Goal: Task Accomplishment & Management: Complete application form

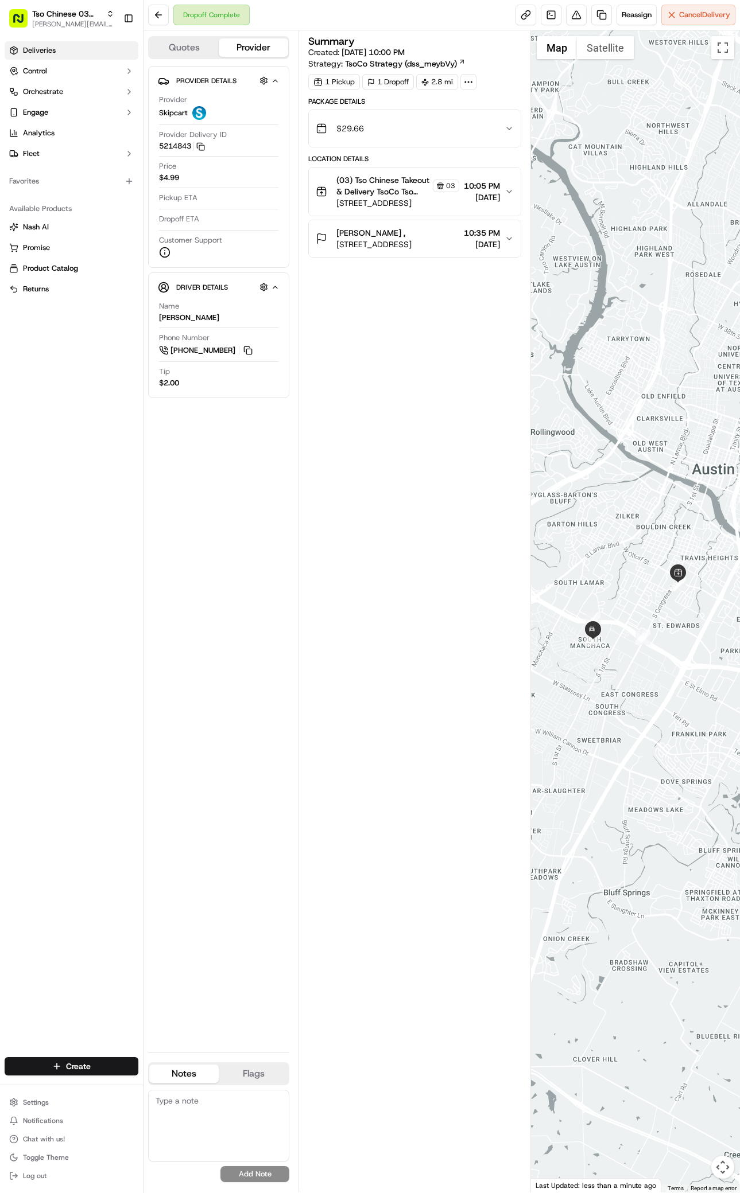
click at [60, 52] on link "Deliveries" at bounding box center [72, 50] width 134 height 18
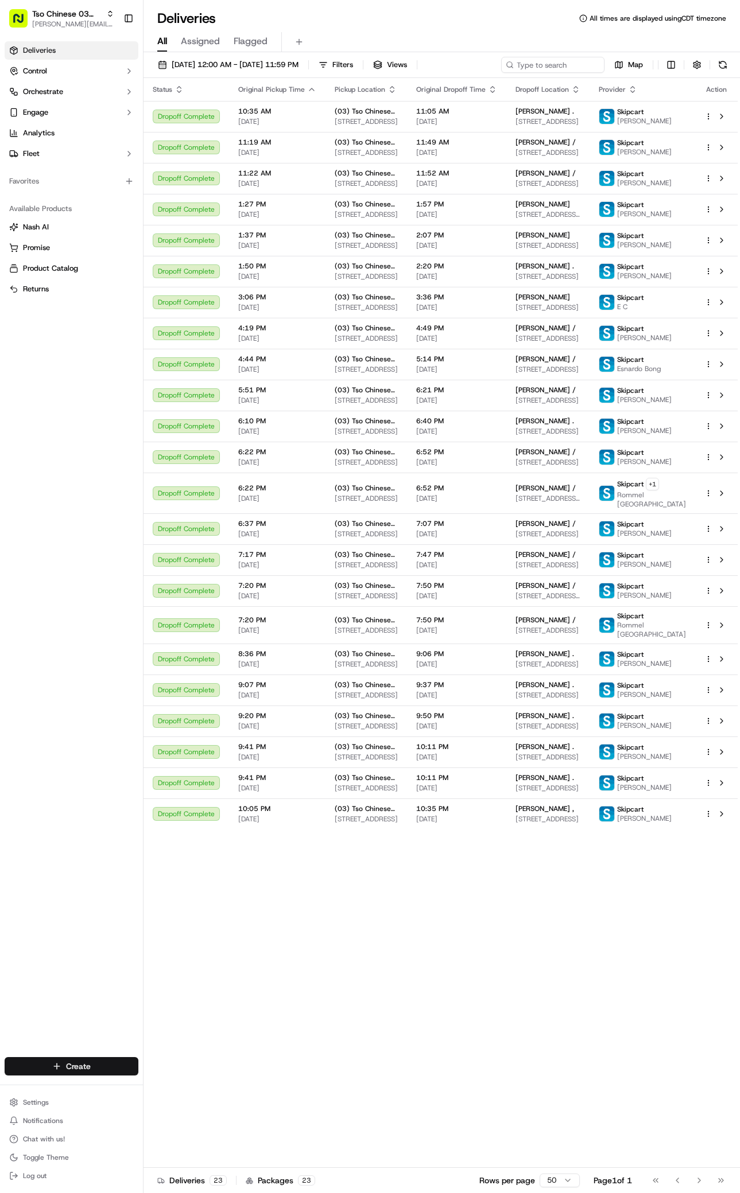
click at [71, 1064] on html "Tso Chinese 03 TsoCo [PERSON_NAME][EMAIL_ADDRESS][DOMAIN_NAME] Toggle Sidebar D…" at bounding box center [370, 596] width 740 height 1193
click at [168, 1083] on link "Delivery" at bounding box center [207, 1087] width 128 height 21
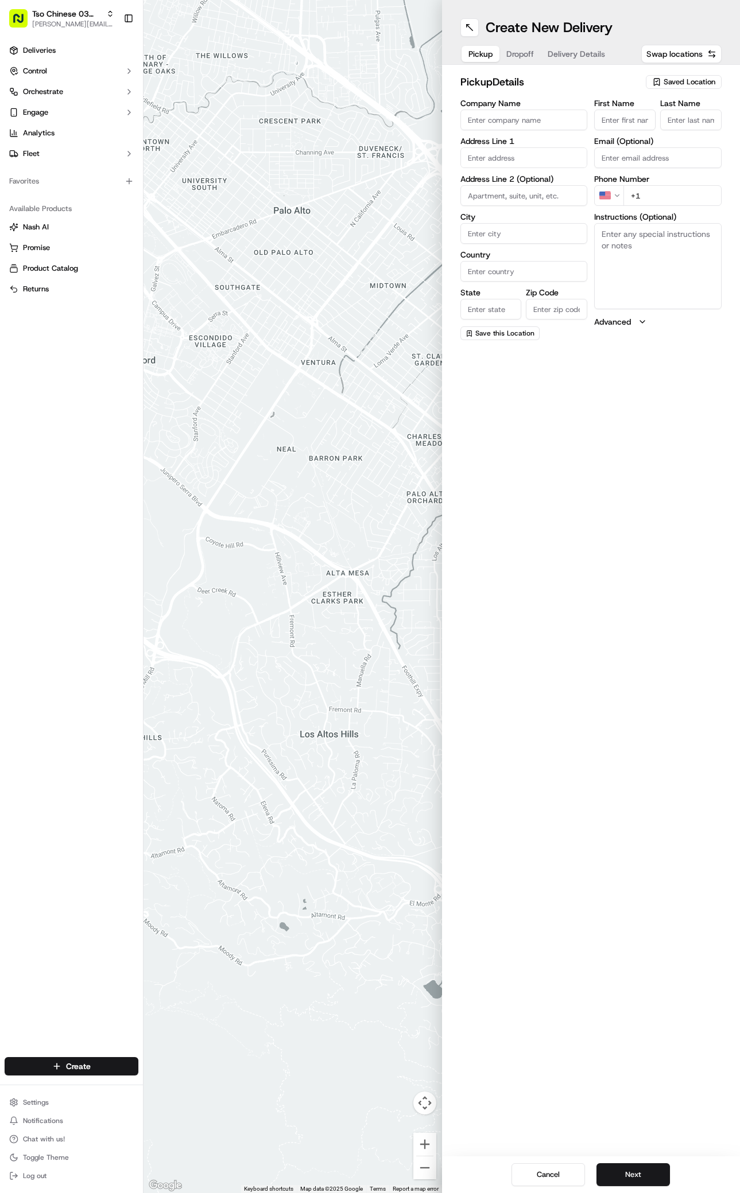
click at [711, 81] on span "Saved Location" at bounding box center [689, 82] width 52 height 10
click at [679, 126] on span "(03) Tso Chinese Takeout & Delivery TsoCo (03)" at bounding box center [663, 130] width 141 height 21
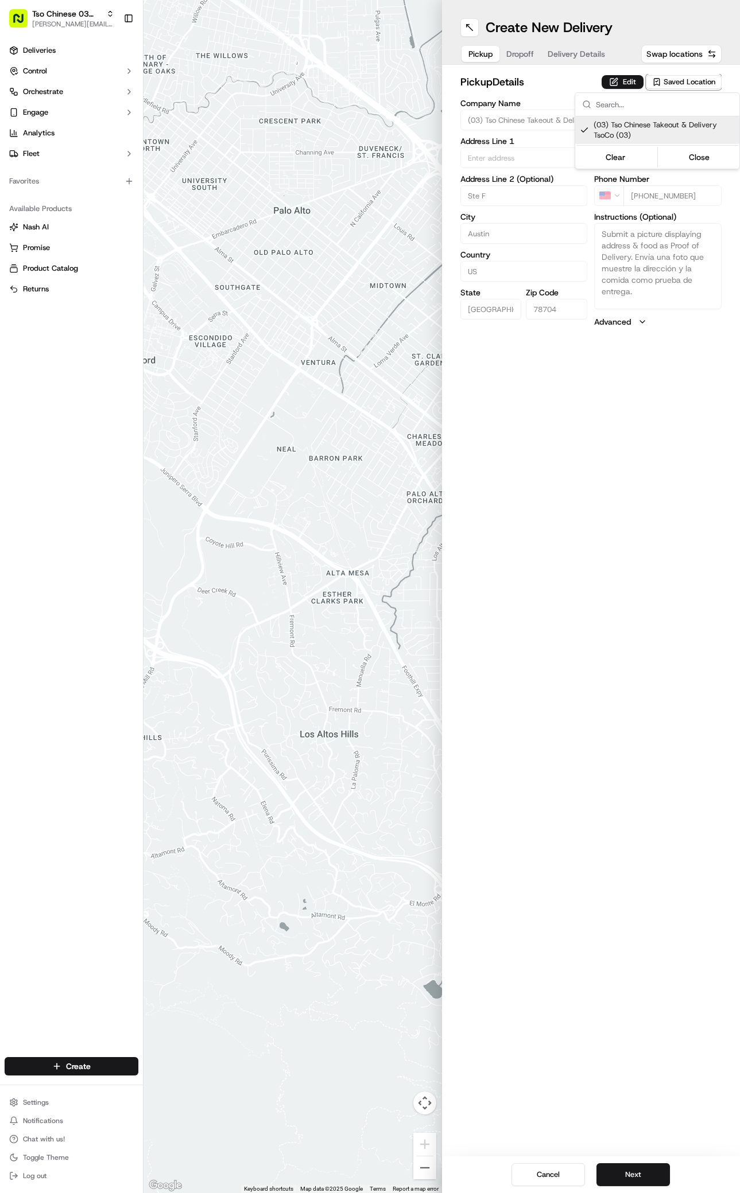
type input "(03) Tso Chinese Takeout & Delivery TsoCo"
type input "Ste F"
type input "Austin"
type input "US"
type input "[GEOGRAPHIC_DATA]"
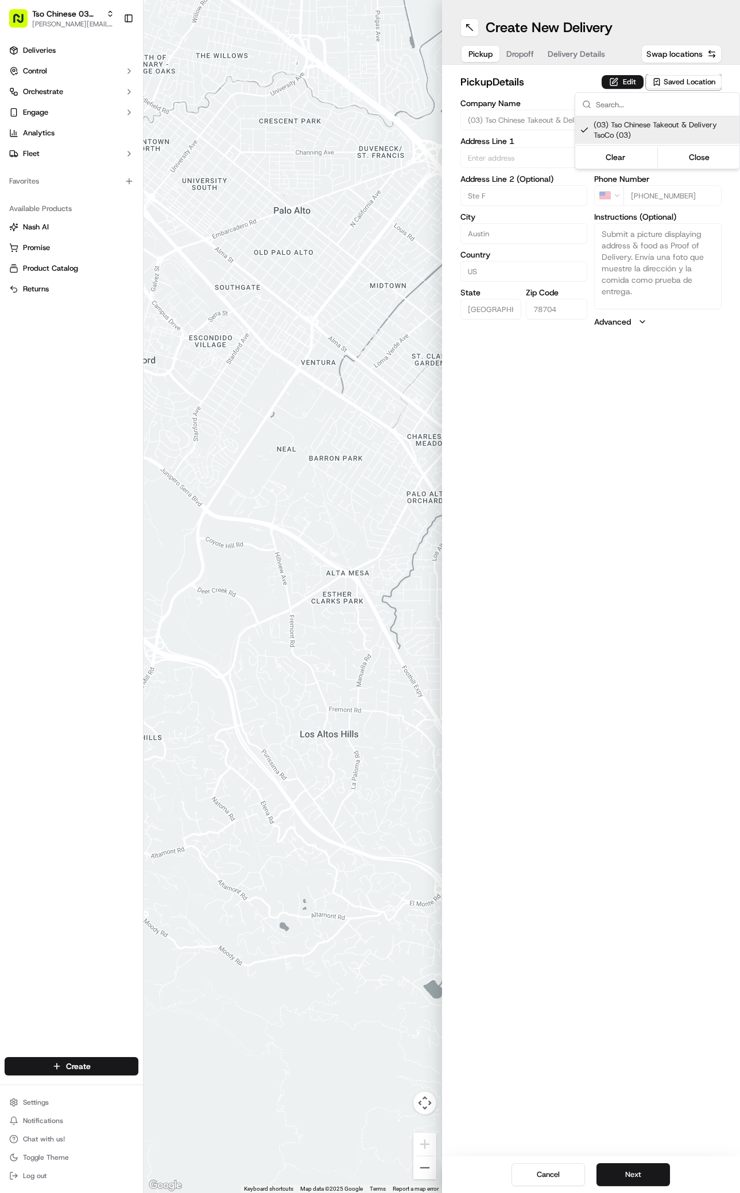
type input "78704"
type input "Tso Chinese"
type input "TsoCo Manager"
type input "[EMAIL_ADDRESS][DOMAIN_NAME]"
type input "[PHONE_NUMBER]"
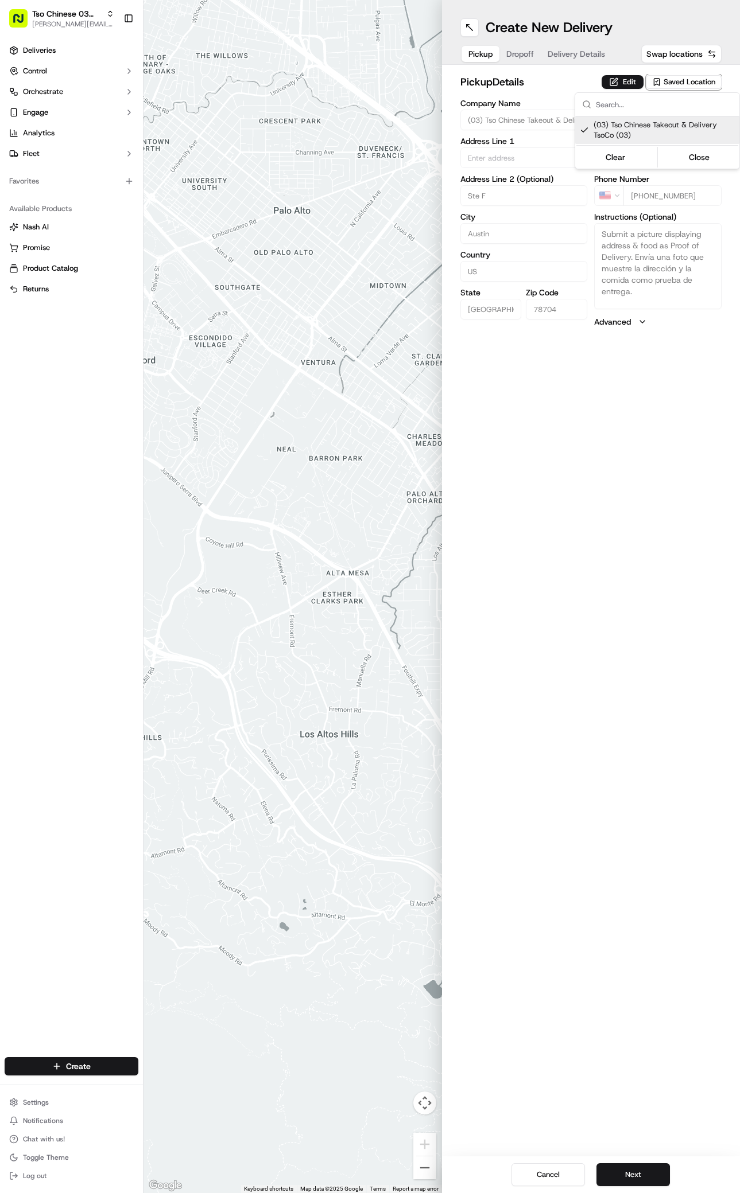
type textarea "Submit a picture displaying address & food as Proof of Delivery. Envía una foto…"
type input "[STREET_ADDRESS]"
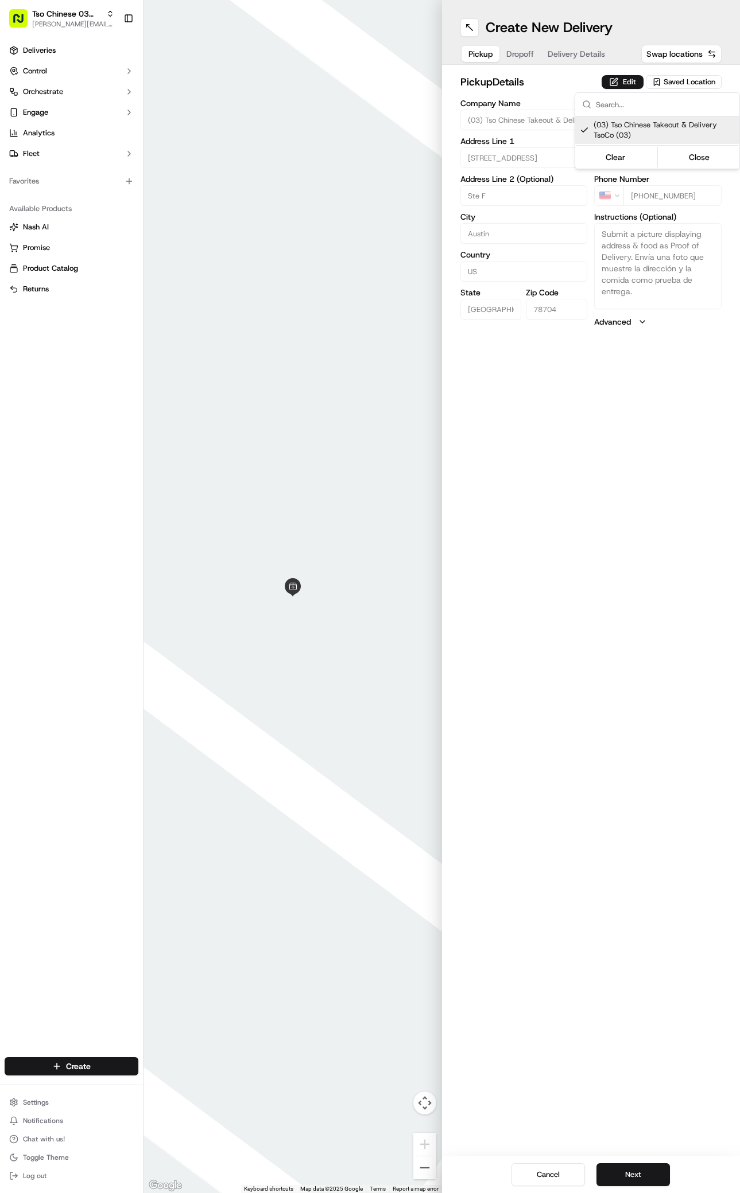
click at [556, 933] on html "Tso Chinese 03 TsoCo [PERSON_NAME][EMAIL_ADDRESS][DOMAIN_NAME] Toggle Sidebar D…" at bounding box center [370, 596] width 740 height 1193
click at [636, 1173] on button "Next" at bounding box center [632, 1174] width 73 height 23
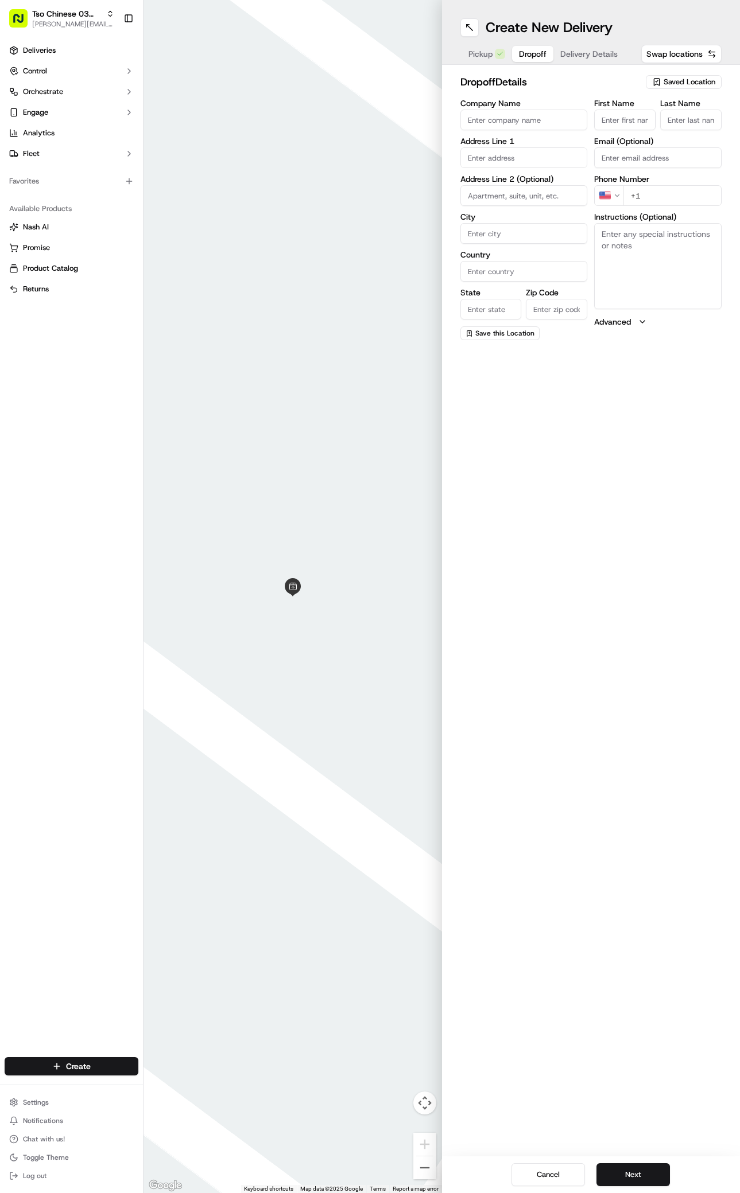
click at [618, 123] on input "First Name" at bounding box center [624, 120] width 61 height 21
paste input "[PERSON_NAME]"
type input "[PERSON_NAME]"
type input "/"
click at [684, 199] on input "+1" at bounding box center [672, 195] width 98 height 21
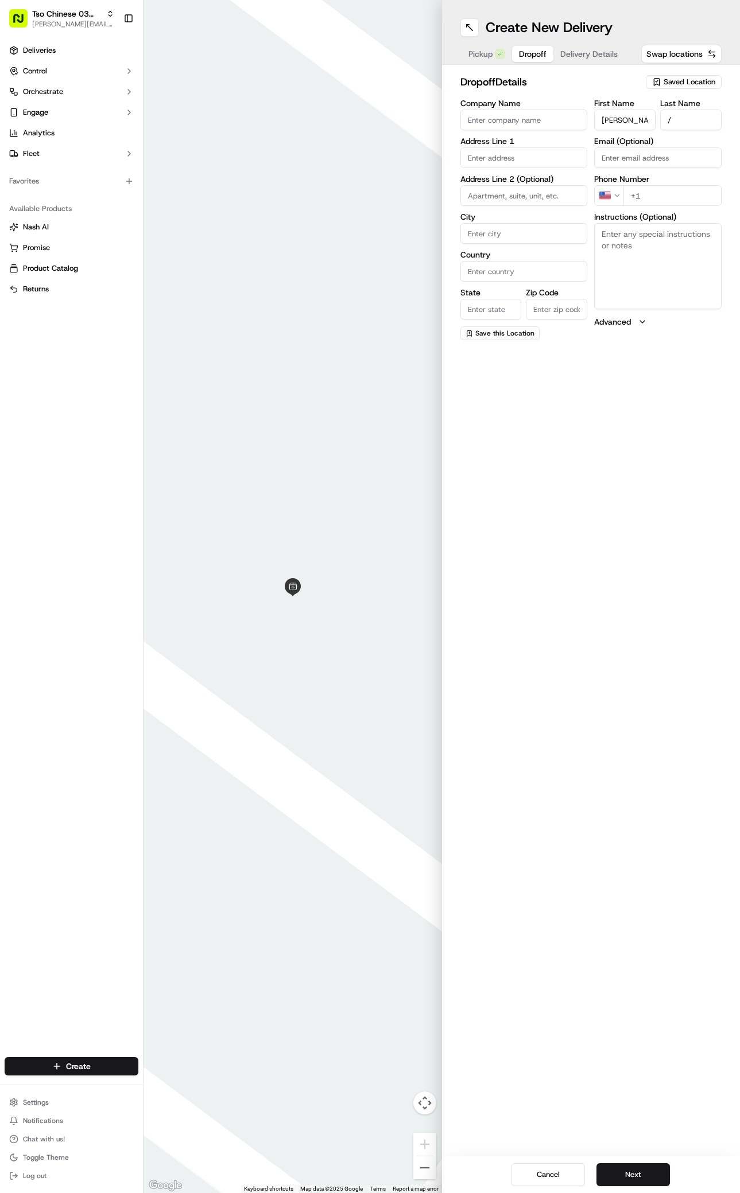
paste input "[PHONE_NUMBER]"
type input "[PHONE_NUMBER]"
click at [511, 156] on input "text" at bounding box center [523, 157] width 127 height 21
paste input "[STREET_ADDRESS]"
click at [505, 181] on div "[STREET_ADDRESS]" at bounding box center [524, 181] width 122 height 17
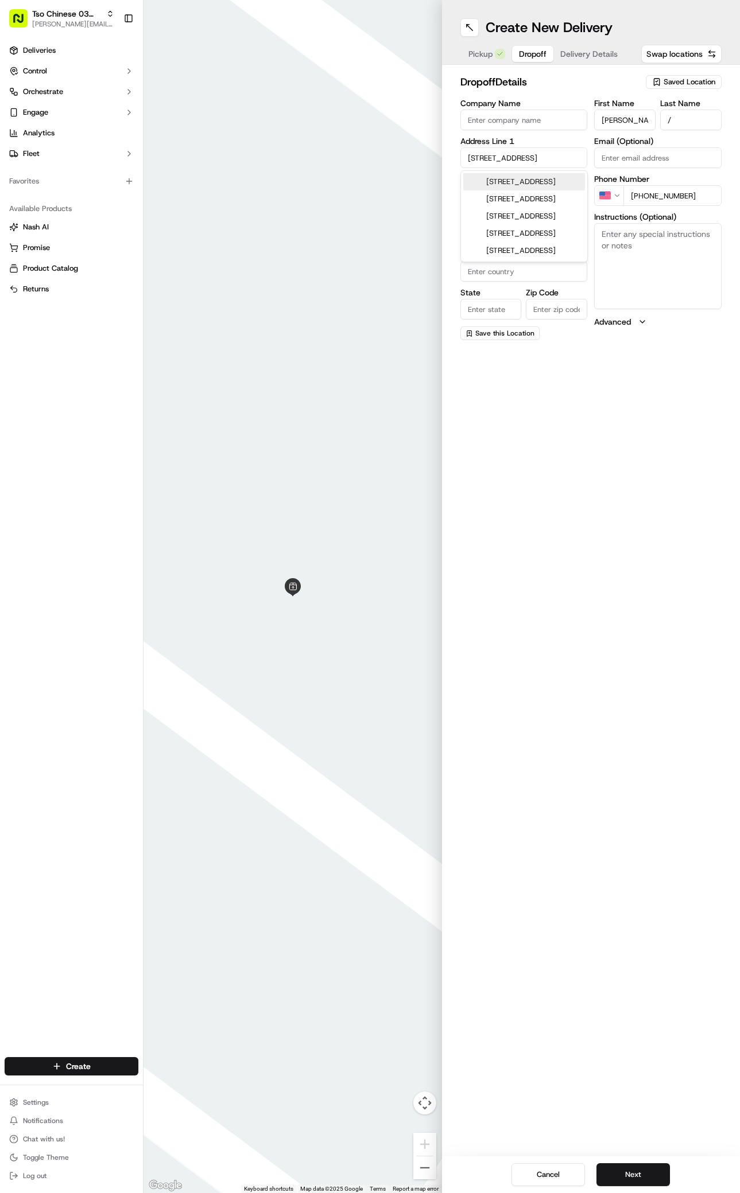
type input "[STREET_ADDRESS]"
type input "Austin"
type input "[GEOGRAPHIC_DATA]"
type input "78704"
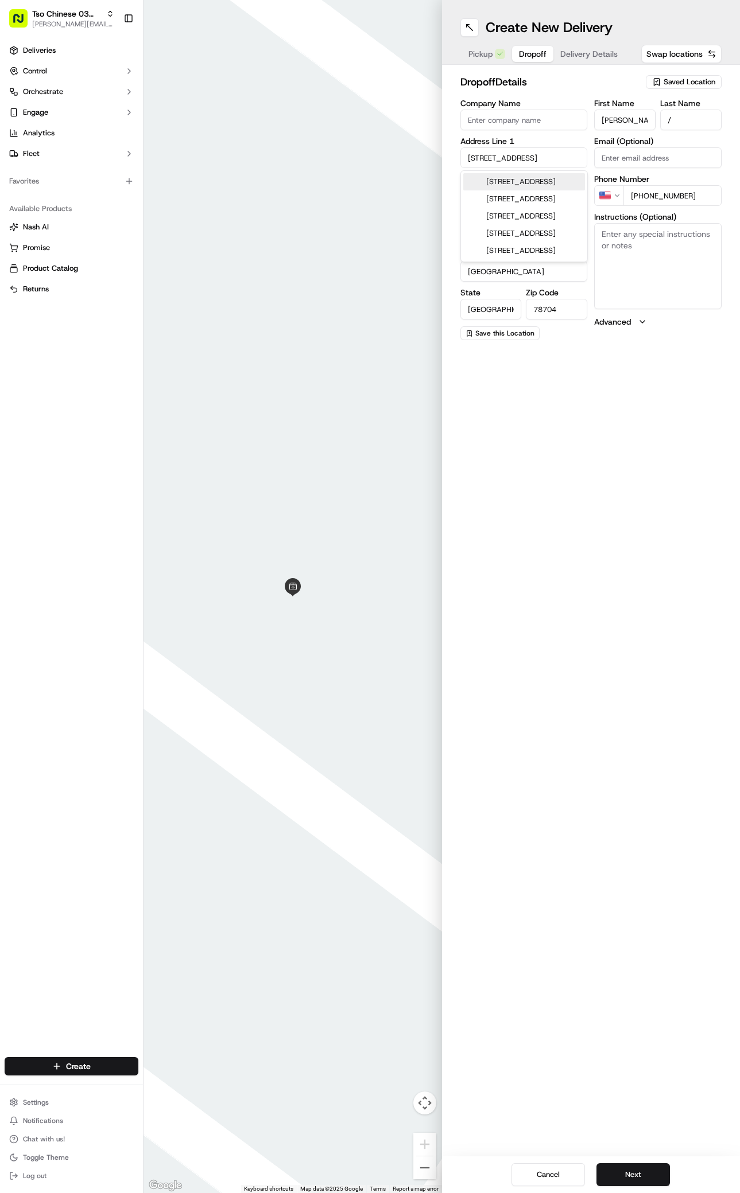
type input "[STREET_ADDRESS]"
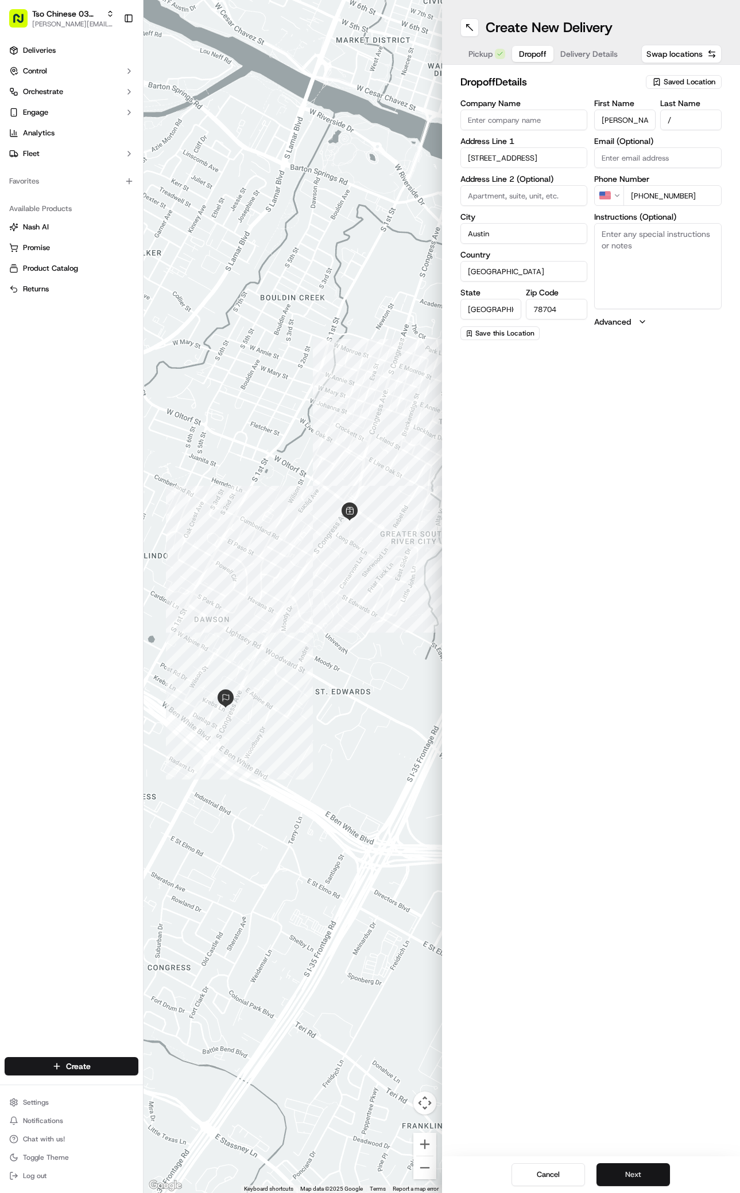
click at [637, 1169] on button "Next" at bounding box center [632, 1174] width 73 height 23
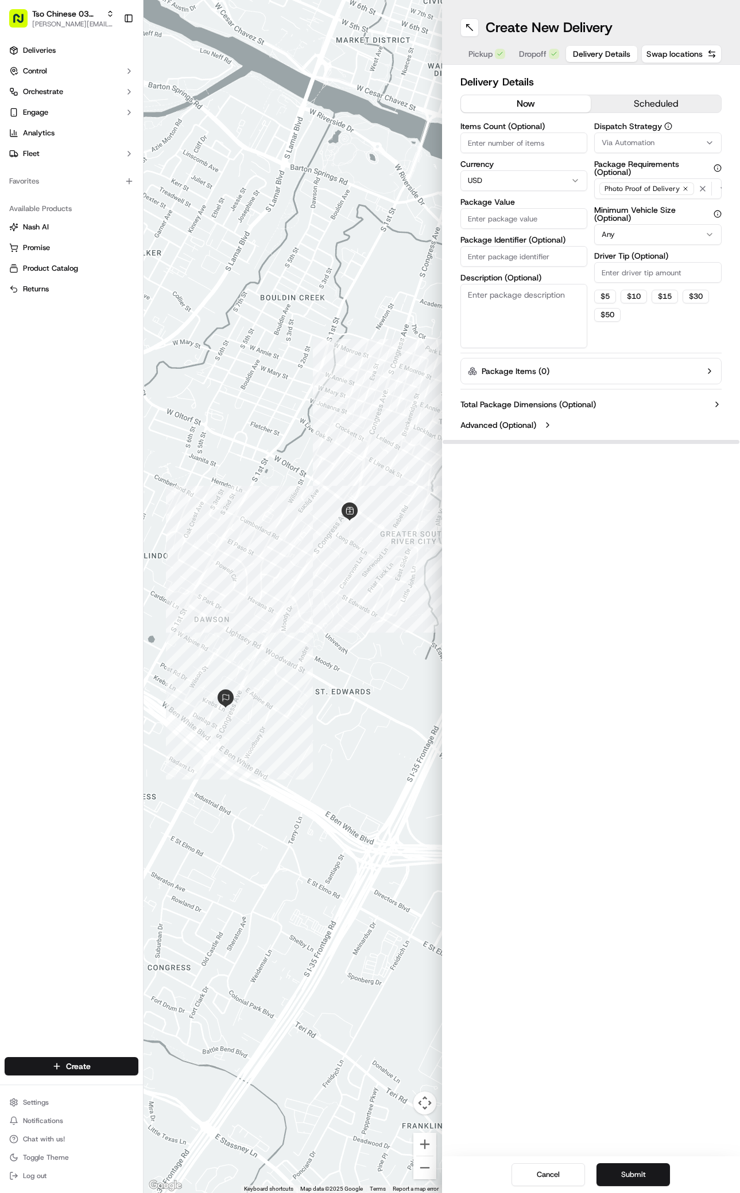
click at [703, 134] on button "Via Automation" at bounding box center [657, 143] width 127 height 21
click at [636, 203] on span "TsoCo Strategy" at bounding box center [663, 205] width 141 height 10
click at [660, 325] on html "Tso Chinese 03 TsoCo [PERSON_NAME][EMAIL_ADDRESS][DOMAIN_NAME] Toggle Sidebar D…" at bounding box center [370, 596] width 740 height 1193
click at [668, 276] on input "Driver Tip (Optional)" at bounding box center [657, 272] width 127 height 21
type input "2"
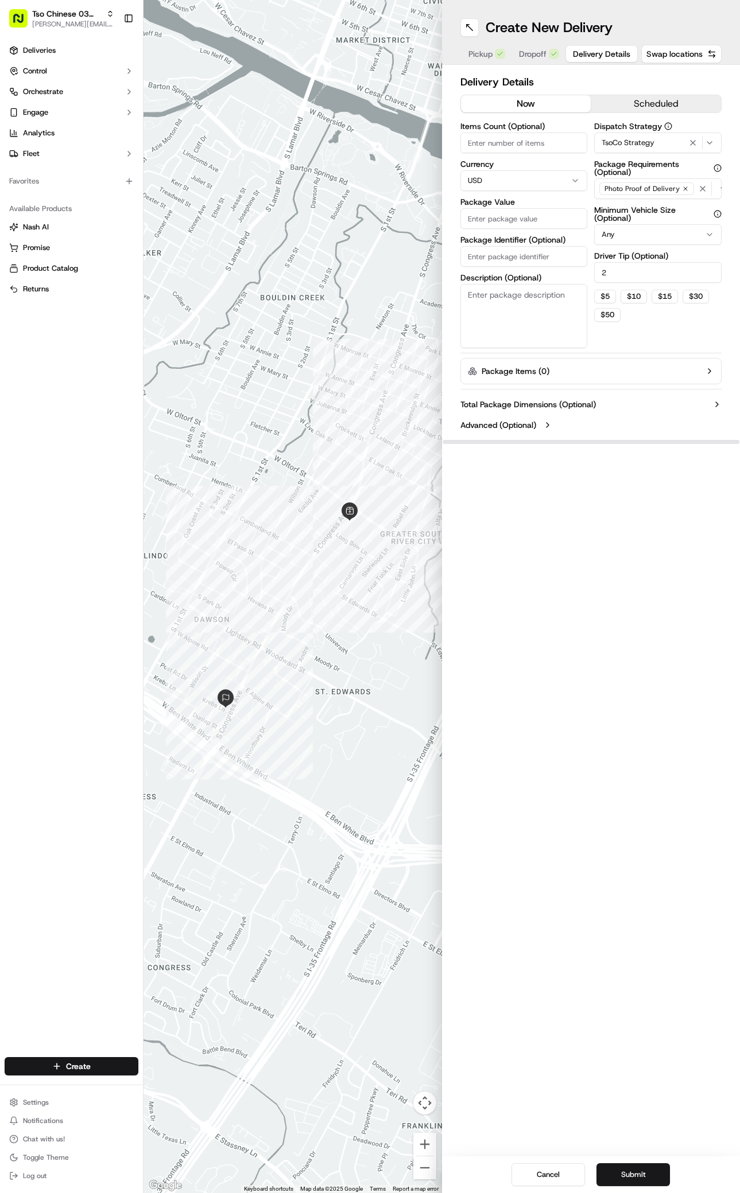
click at [552, 226] on input "Package Value" at bounding box center [523, 218] width 127 height 21
type input "31.83"
click at [498, 262] on input "Package Identifier (Optional)" at bounding box center [523, 256] width 127 height 21
paste input "#8L9APEO"
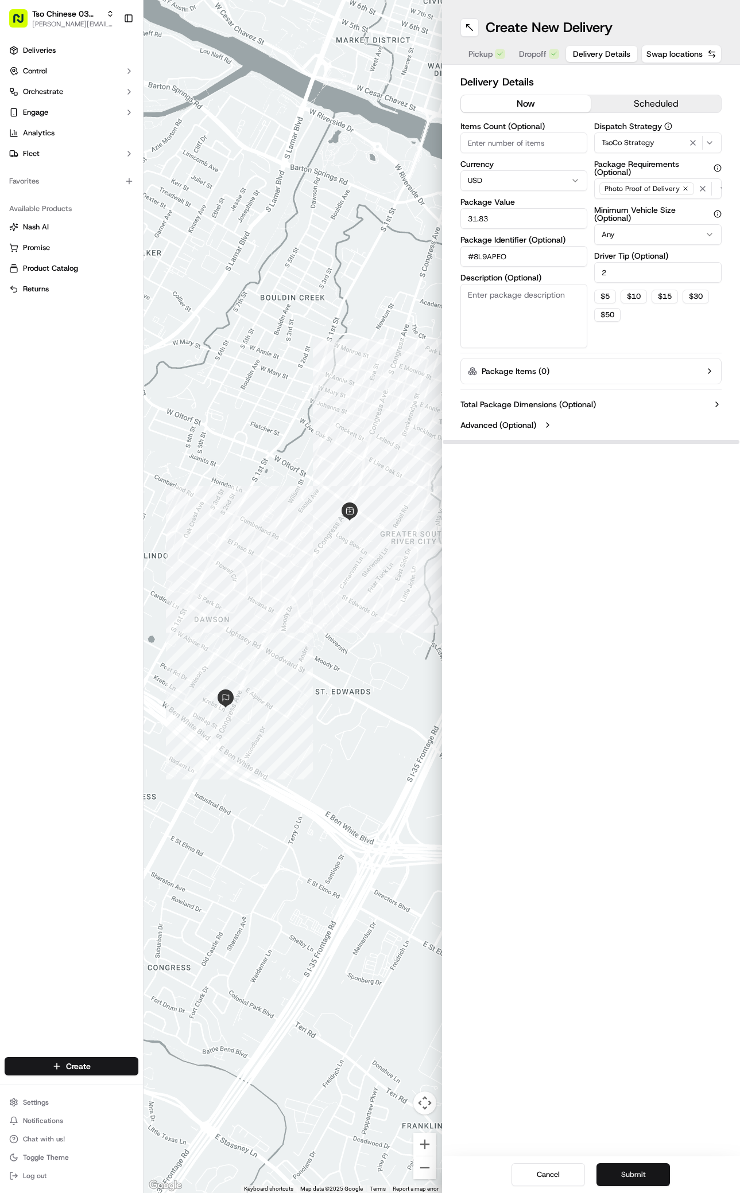
type input "#8L9APEO"
click at [647, 1175] on button "Submit" at bounding box center [632, 1174] width 73 height 23
